Goal: Information Seeking & Learning: Find specific fact

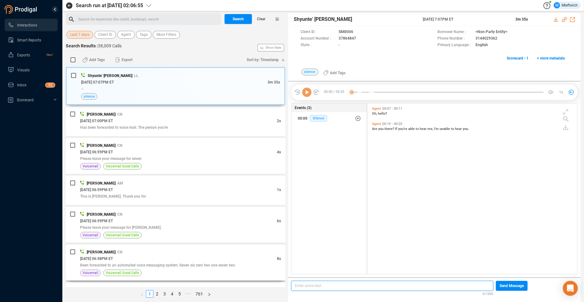
scroll to position [169, 207]
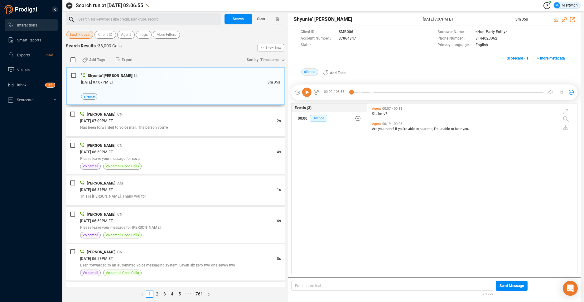
click at [100, 17] on div "Search for keywords like credit, bankrupt, record ﻿" at bounding box center [148, 19] width 141 height 9
click at [130, 33] on span "Agent" at bounding box center [126, 35] width 10 height 8
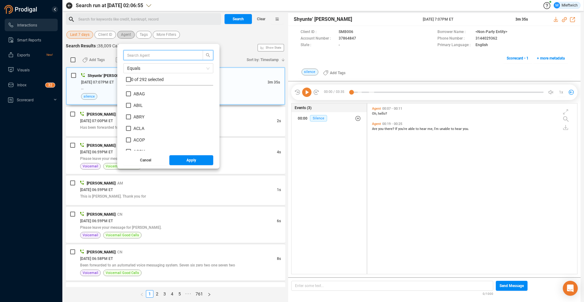
scroll to position [58, 84]
click at [129, 142] on input "ACOP" at bounding box center [128, 140] width 5 height 5
checkbox input "true"
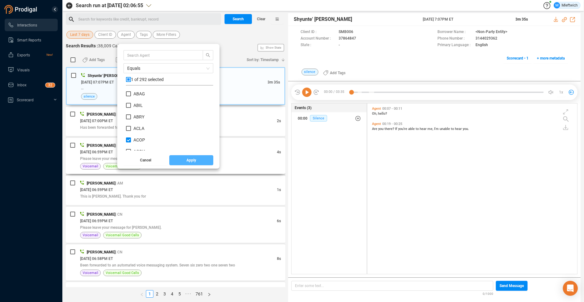
click at [190, 162] on span "Apply" at bounding box center [192, 160] width 10 height 10
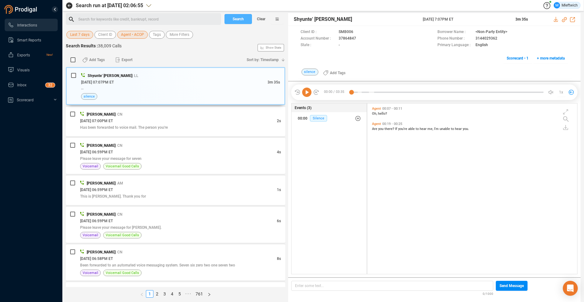
click at [241, 22] on span "Search" at bounding box center [238, 19] width 11 height 10
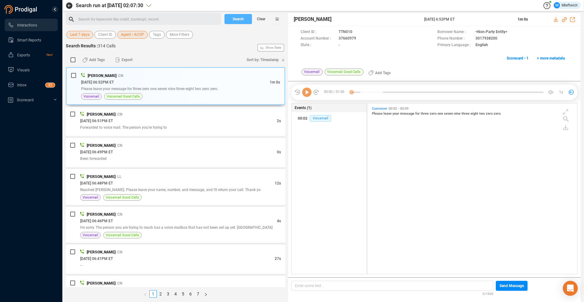
scroll to position [169, 207]
click at [188, 90] on span "Please leave your message for three zero one seven nine three eight two zero ze…" at bounding box center [149, 89] width 137 height 4
drag, startPoint x: 218, startPoint y: 191, endPoint x: 220, endPoint y: 187, distance: 4.6
click at [219, 188] on span "Reached Jacqueline. Please leave your name, number, and message, and I'll retur…" at bounding box center [170, 190] width 181 height 4
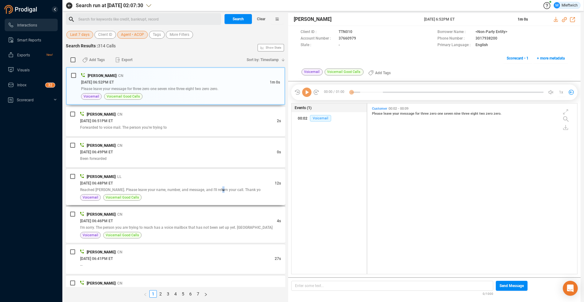
click at [220, 188] on span "Reached Jacqueline. Please leave your name, number, and message, and I'll retur…" at bounding box center [170, 190] width 181 height 4
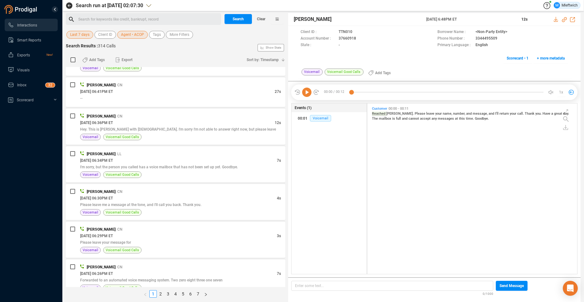
scroll to position [178, 0]
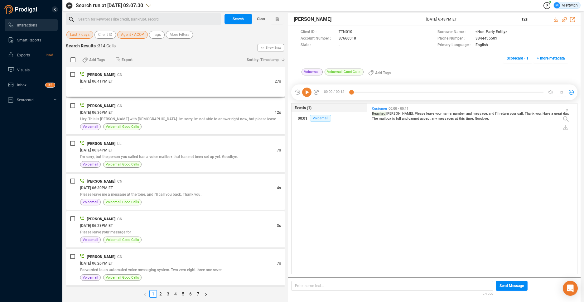
click at [260, 84] on div "09/02/2025 @ 06:41PM ET" at bounding box center [177, 81] width 195 height 7
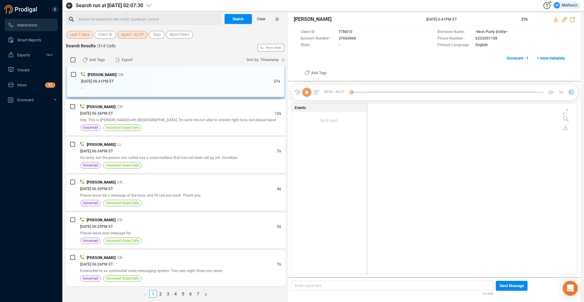
scroll to position [169, 207]
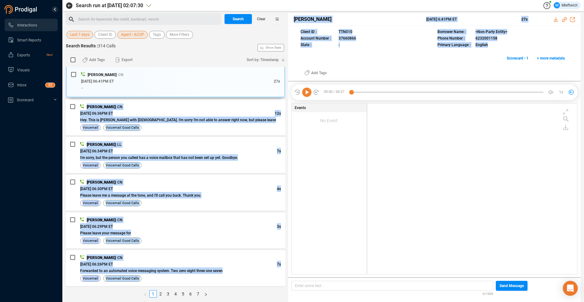
drag, startPoint x: 286, startPoint y: 91, endPoint x: 290, endPoint y: 113, distance: 22.5
click at [290, 113] on div "Search for keywords like credit, bankrupt, record ﻿ Search Clear Last 7 days Cl…" at bounding box center [323, 157] width 515 height 289
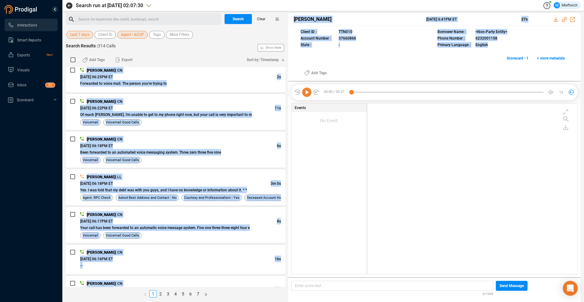
scroll to position [404, 0]
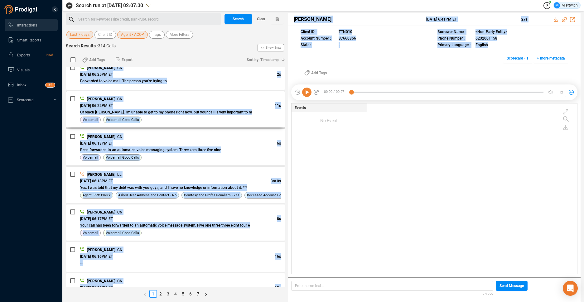
click at [260, 117] on div "Voicemail Voicemail Good Calls" at bounding box center [180, 120] width 201 height 7
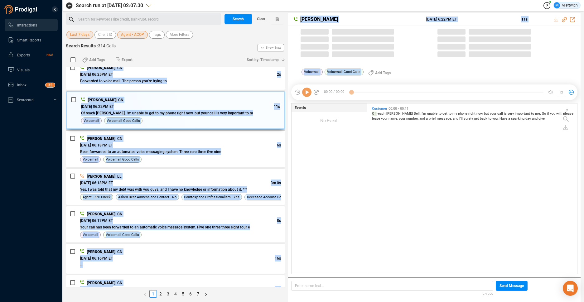
scroll to position [169, 207]
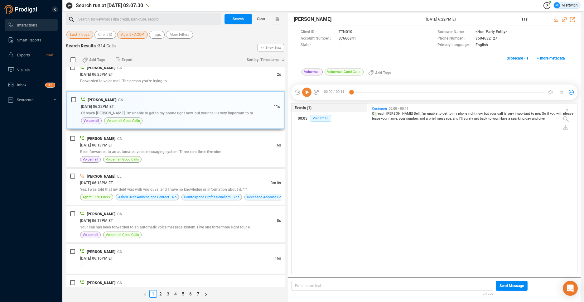
click at [325, 151] on div "Events (1) 00:05 Voicemail" at bounding box center [329, 189] width 76 height 172
click at [206, 115] on span "Of reach Randall Bell. I'm unable to get to my phone right now, but your call i…" at bounding box center [167, 113] width 172 height 4
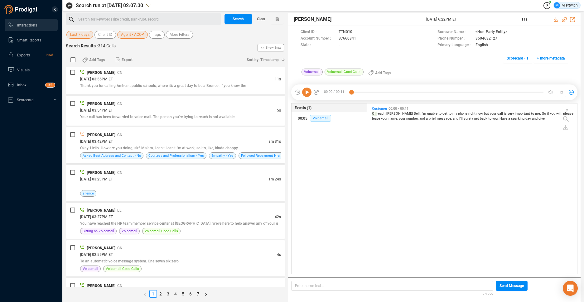
scroll to position [1108, 0]
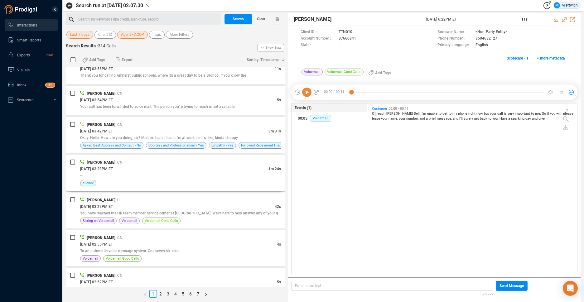
click at [271, 174] on div "--" at bounding box center [180, 175] width 201 height 7
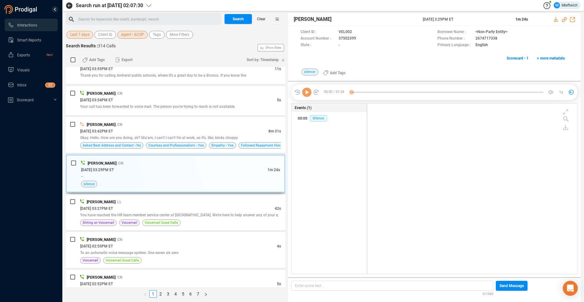
scroll to position [169, 207]
click at [271, 174] on div "--" at bounding box center [180, 176] width 199 height 7
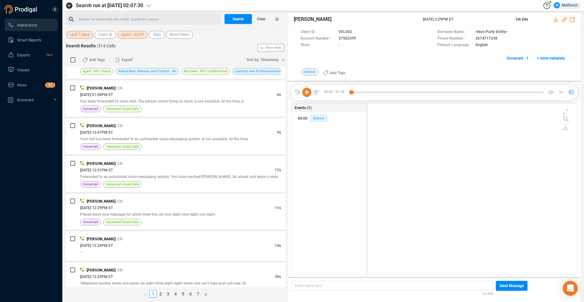
scroll to position [1597, 0]
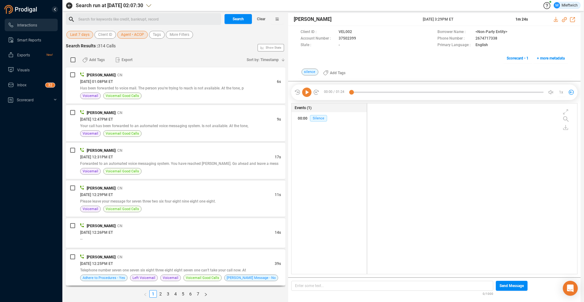
click at [250, 266] on div "[DATE] 12:25PM ET" at bounding box center [177, 264] width 195 height 7
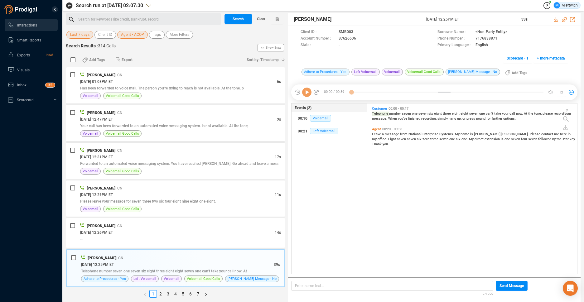
scroll to position [169, 207]
click at [359, 38] on icon at bounding box center [361, 39] width 5 height 5
click at [292, 18] on div "Aishah Copeland 02 Sep 2025 @ 12:25PM ET 39s" at bounding box center [434, 19] width 293 height 13
drag, startPoint x: 292, startPoint y: 19, endPoint x: 334, endPoint y: 18, distance: 42.1
click at [334, 18] on div "Aishah Copeland 02 Sep 2025 @ 12:25PM ET 39s" at bounding box center [434, 19] width 293 height 13
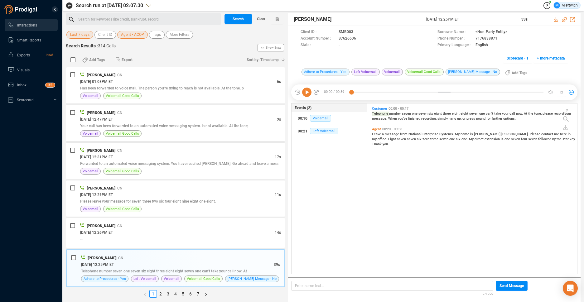
drag, startPoint x: 334, startPoint y: 18, endPoint x: 324, endPoint y: 19, distance: 10.4
copy span "[PERSON_NAME]"
click at [139, 34] on span "Agent • ACOP" at bounding box center [132, 35] width 23 height 8
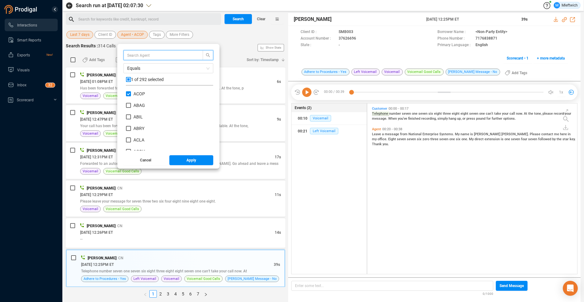
scroll to position [58, 84]
click at [129, 93] on input "ACOP" at bounding box center [128, 93] width 5 height 5
checkbox input "false"
click at [129, 136] on input "DSHE" at bounding box center [128, 137] width 5 height 5
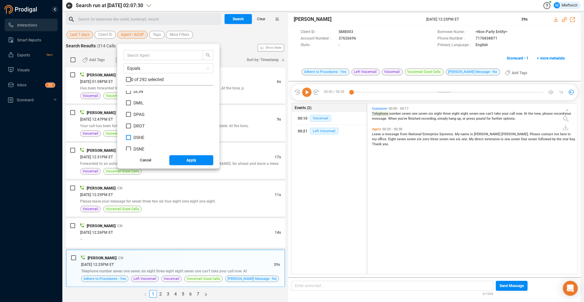
checkbox input "true"
click at [184, 160] on button "Apply" at bounding box center [191, 160] width 44 height 10
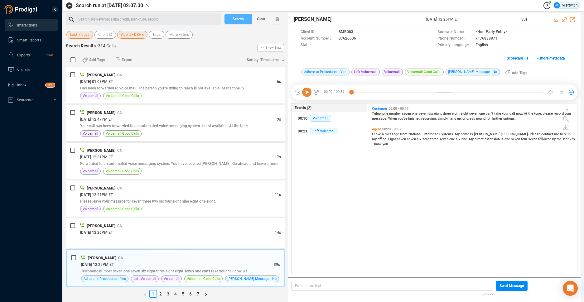
click at [237, 20] on span "Search" at bounding box center [238, 19] width 11 height 10
click at [237, 20] on div "Search Clear" at bounding box center [254, 19] width 62 height 12
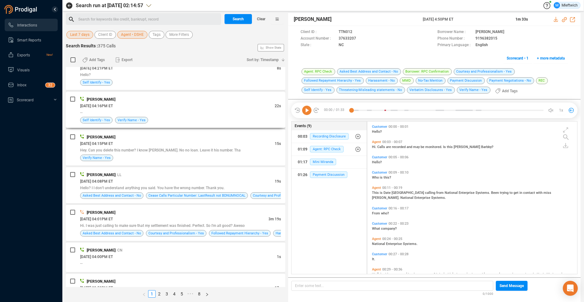
scroll to position [330, 0]
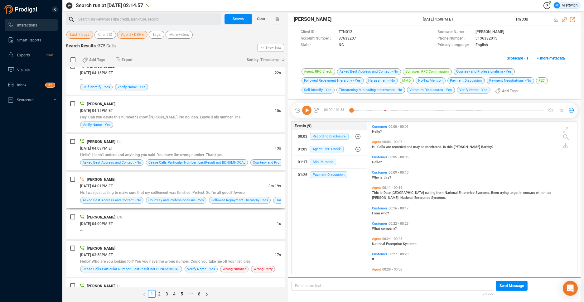
click at [209, 179] on div "Dejah Sheffield" at bounding box center [180, 179] width 201 height 7
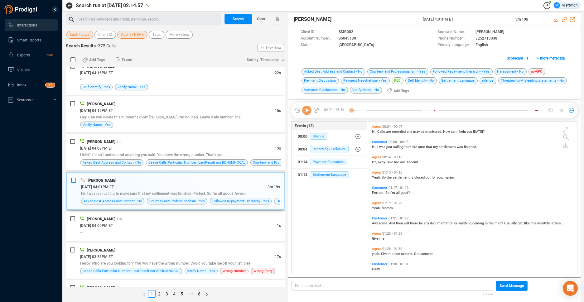
scroll to position [151, 207]
click at [360, 39] on icon at bounding box center [361, 39] width 5 height 5
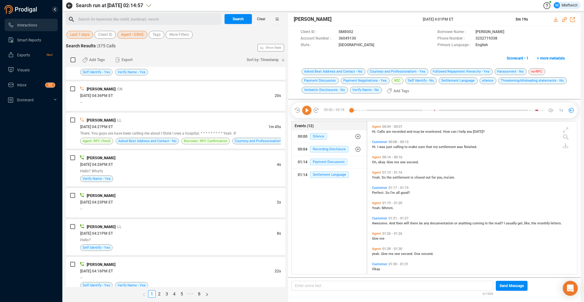
scroll to position [0, 0]
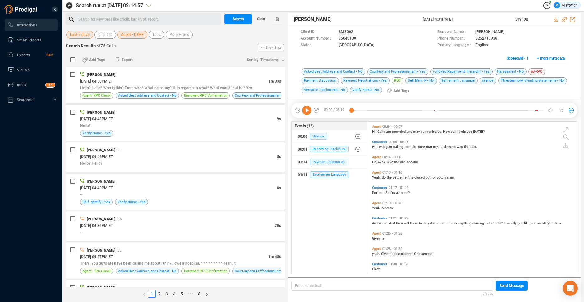
click at [138, 33] on span "Agent • DSHE" at bounding box center [132, 35] width 23 height 8
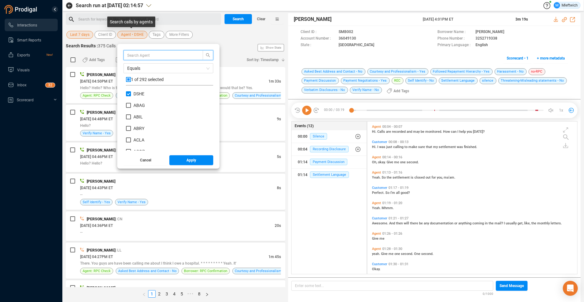
scroll to position [58, 84]
click at [127, 93] on input "DSHE" at bounding box center [128, 93] width 5 height 5
checkbox input "false"
click at [128, 100] on input "HJAC" at bounding box center [128, 99] width 5 height 5
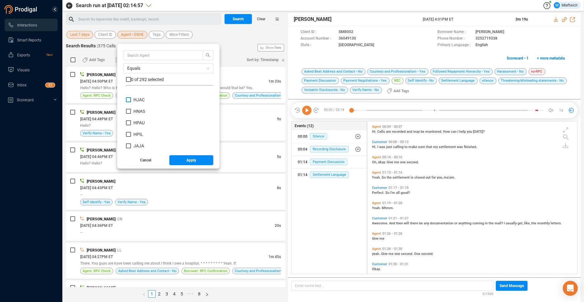
checkbox input "true"
click at [187, 161] on span "Apply" at bounding box center [192, 160] width 10 height 10
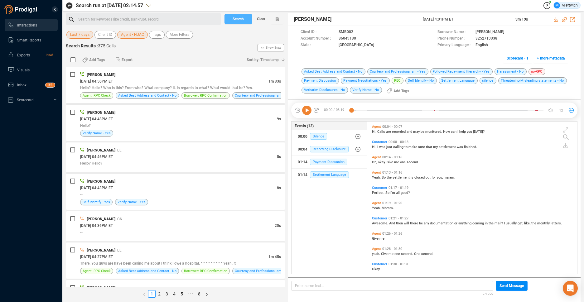
click at [241, 15] on span "Search" at bounding box center [238, 19] width 11 height 10
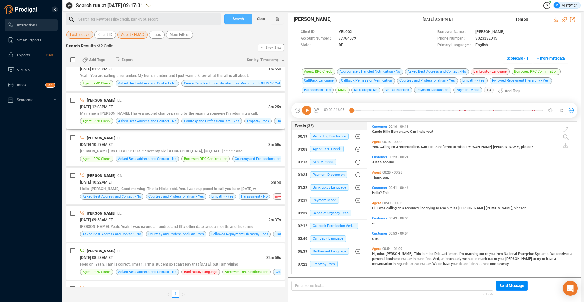
scroll to position [0, 0]
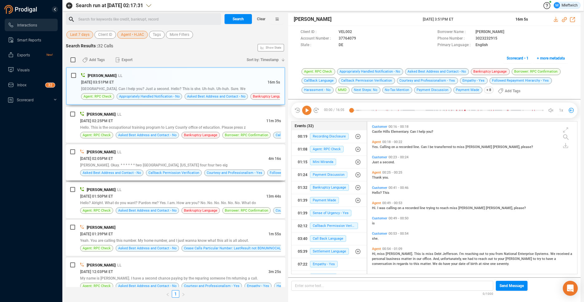
click at [207, 150] on div "Hassan Jackson | LL" at bounding box center [180, 152] width 201 height 7
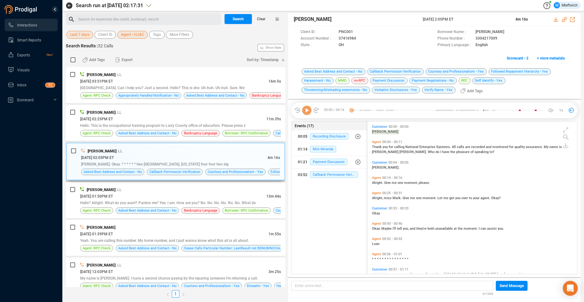
scroll to position [151, 207]
click at [359, 37] on icon at bounding box center [361, 39] width 5 height 5
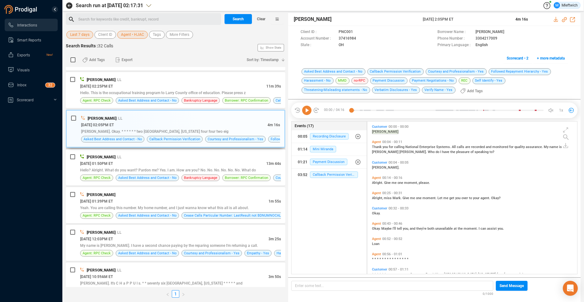
scroll to position [66, 0]
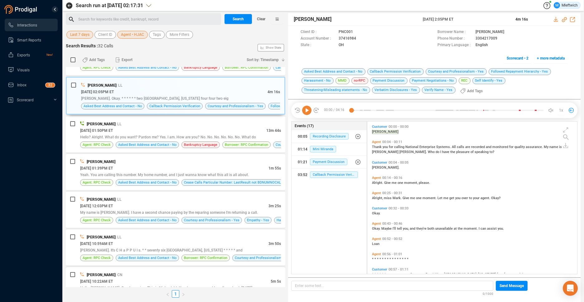
click at [242, 281] on div "09/02/2025 @ 10:22AM ET" at bounding box center [175, 281] width 191 height 7
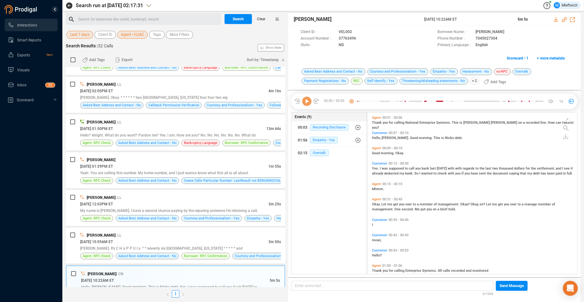
scroll to position [160, 207]
click at [242, 280] on div "09/02/2025 @ 10:22AM ET" at bounding box center [175, 280] width 189 height 7
click at [360, 39] on icon at bounding box center [361, 39] width 5 height 5
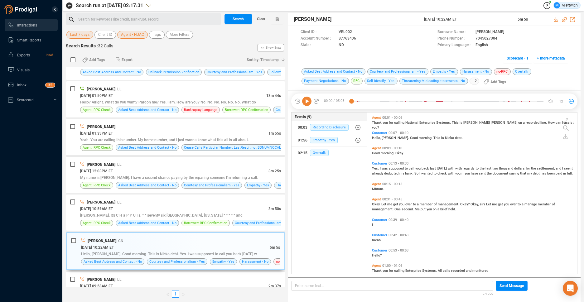
scroll to position [132, 0]
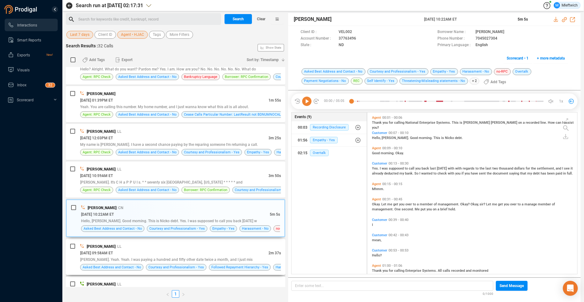
click at [218, 257] on div "Brett Jackson. Yeah. Yeah. I was paying a hundred and fifty other date twice a …" at bounding box center [180, 260] width 201 height 7
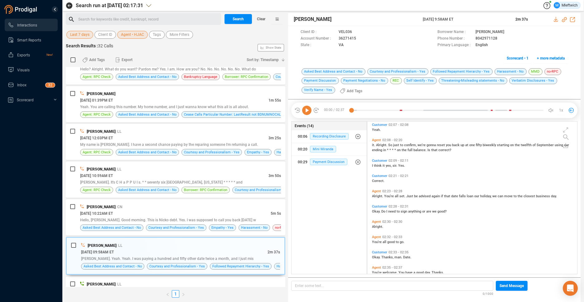
scroll to position [232, 0]
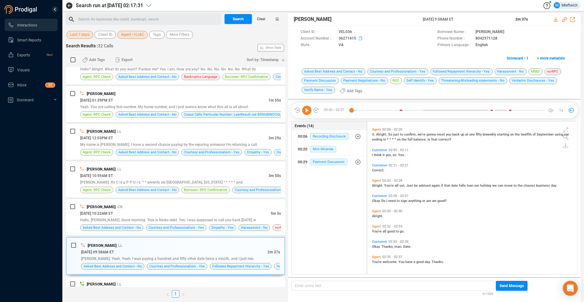
click at [360, 38] on icon at bounding box center [361, 39] width 5 height 5
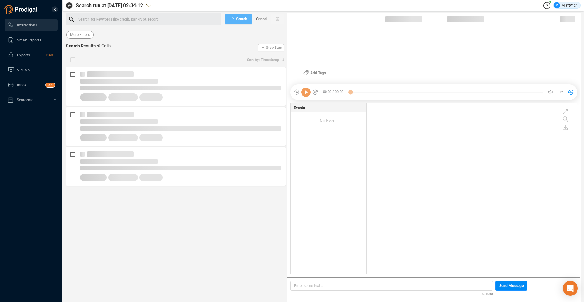
scroll to position [169, 207]
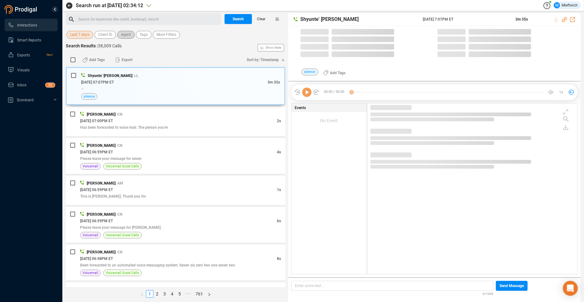
click at [129, 34] on span "Agent" at bounding box center [126, 35] width 10 height 8
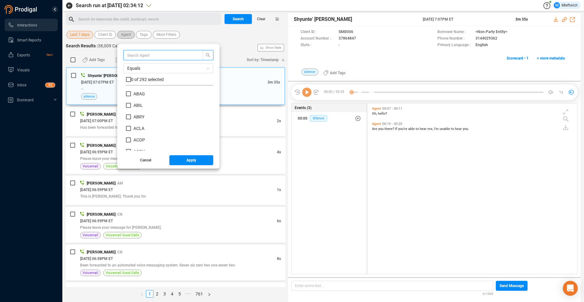
click at [129, 34] on span "Agent" at bounding box center [126, 35] width 10 height 8
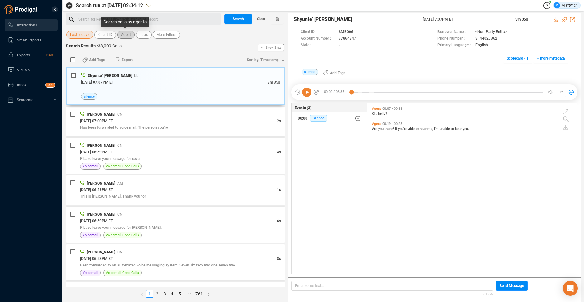
click at [129, 34] on span "Agent" at bounding box center [126, 35] width 10 height 8
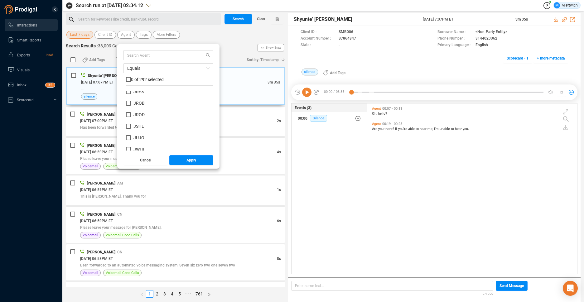
scroll to position [1628, 0]
click at [130, 140] on label "JWHI" at bounding box center [136, 140] width 21 height 7
click at [130, 140] on input "JWHI" at bounding box center [128, 140] width 5 height 5
checkbox input "true"
click at [187, 160] on span "Apply" at bounding box center [192, 160] width 10 height 10
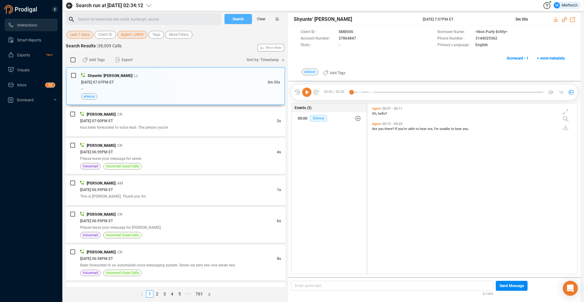
click at [245, 19] on button "Search" at bounding box center [238, 19] width 27 height 10
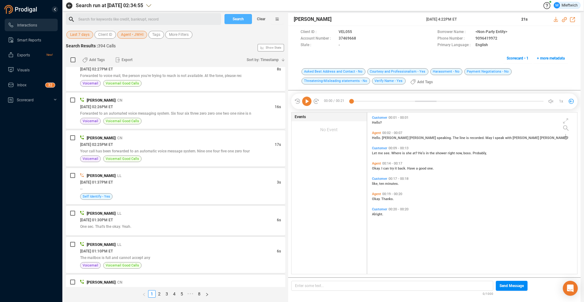
scroll to position [727, 0]
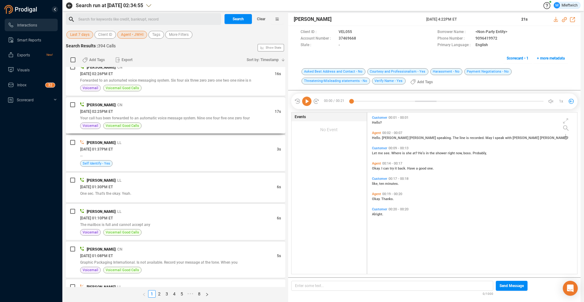
click at [241, 120] on span "Your call has been forwarded to an automatic voice message system. Nine one fou…" at bounding box center [165, 118] width 170 height 4
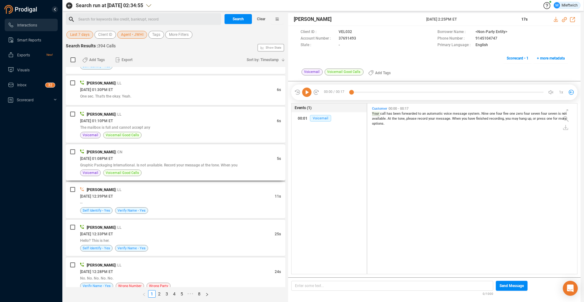
scroll to position [890, 0]
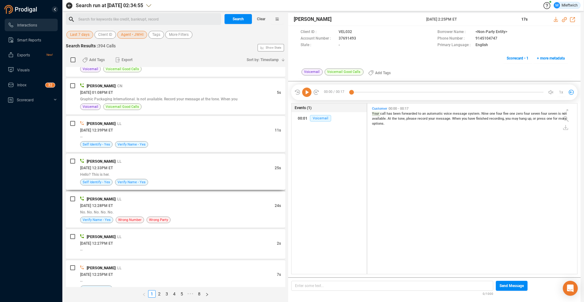
click at [137, 177] on div "Hello? This is her." at bounding box center [180, 174] width 201 height 7
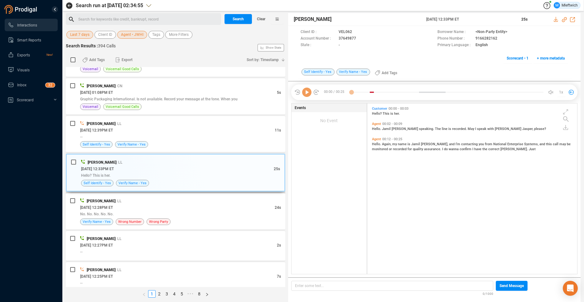
scroll to position [169, 207]
click at [189, 217] on div "No. No. No. No. No." at bounding box center [180, 214] width 201 height 7
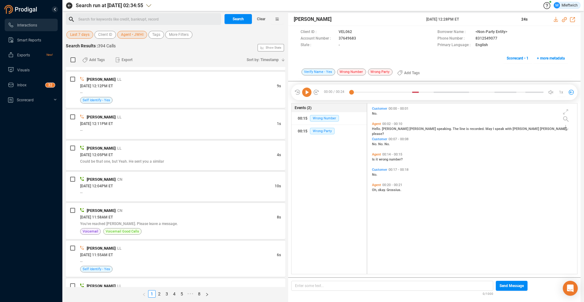
scroll to position [1088, 0]
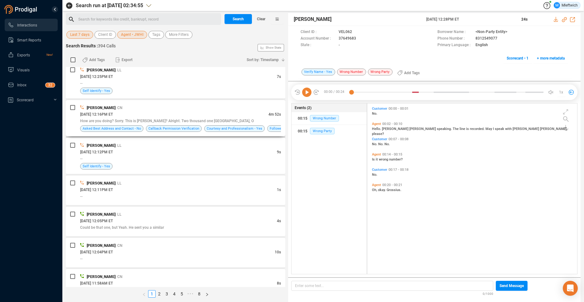
click at [210, 109] on div "[PERSON_NAME] | CN" at bounding box center [180, 108] width 201 height 7
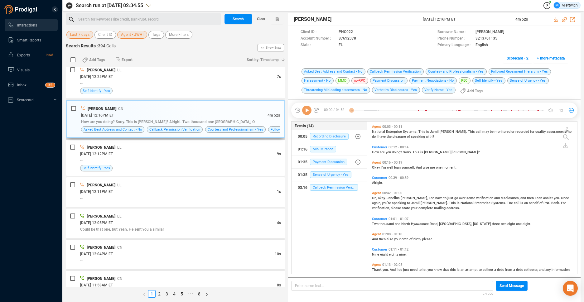
scroll to position [151, 207]
click at [360, 38] on icon at bounding box center [361, 39] width 5 height 5
